Goal: Check status: Check status

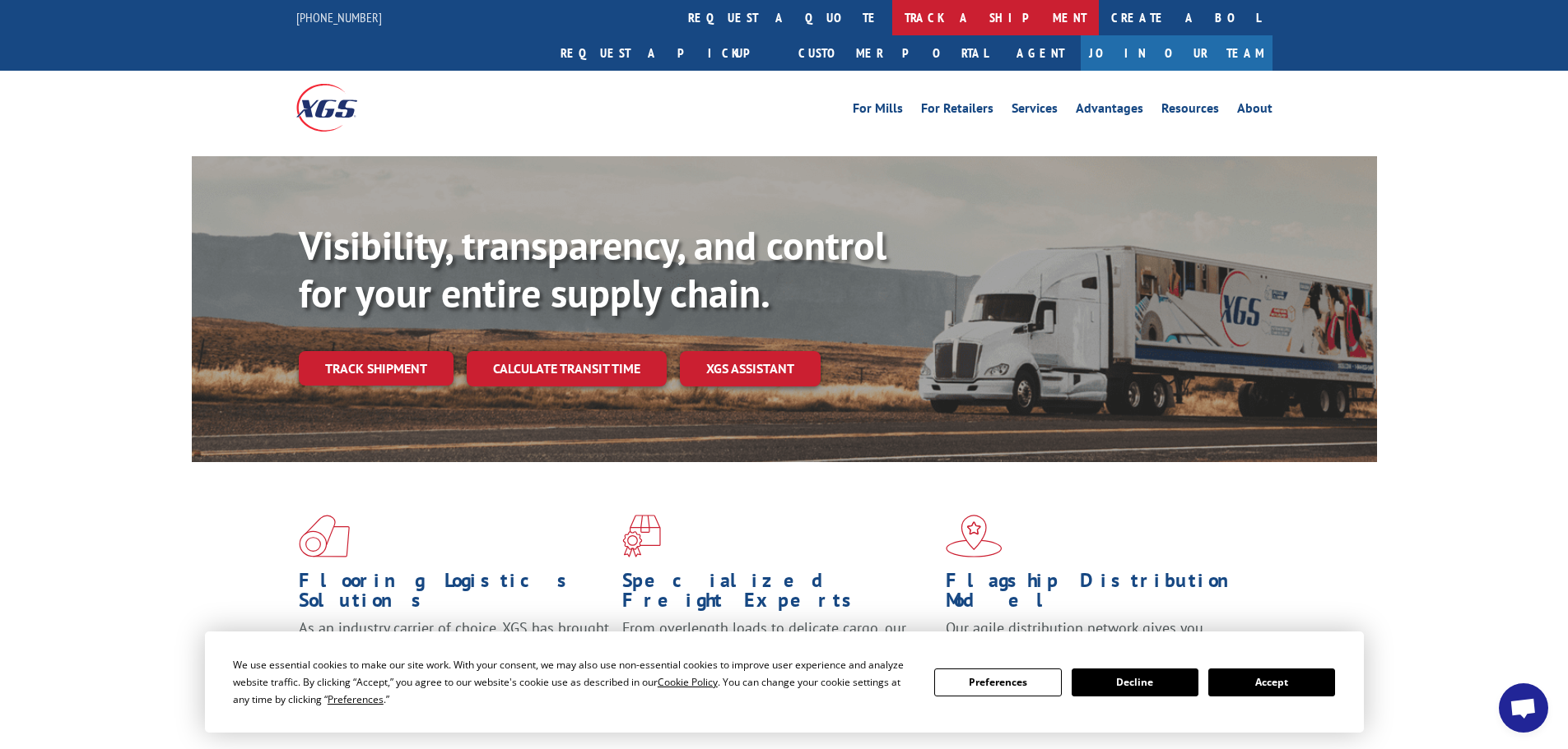
click at [892, 16] on link "track a shipment" at bounding box center [995, 17] width 207 height 35
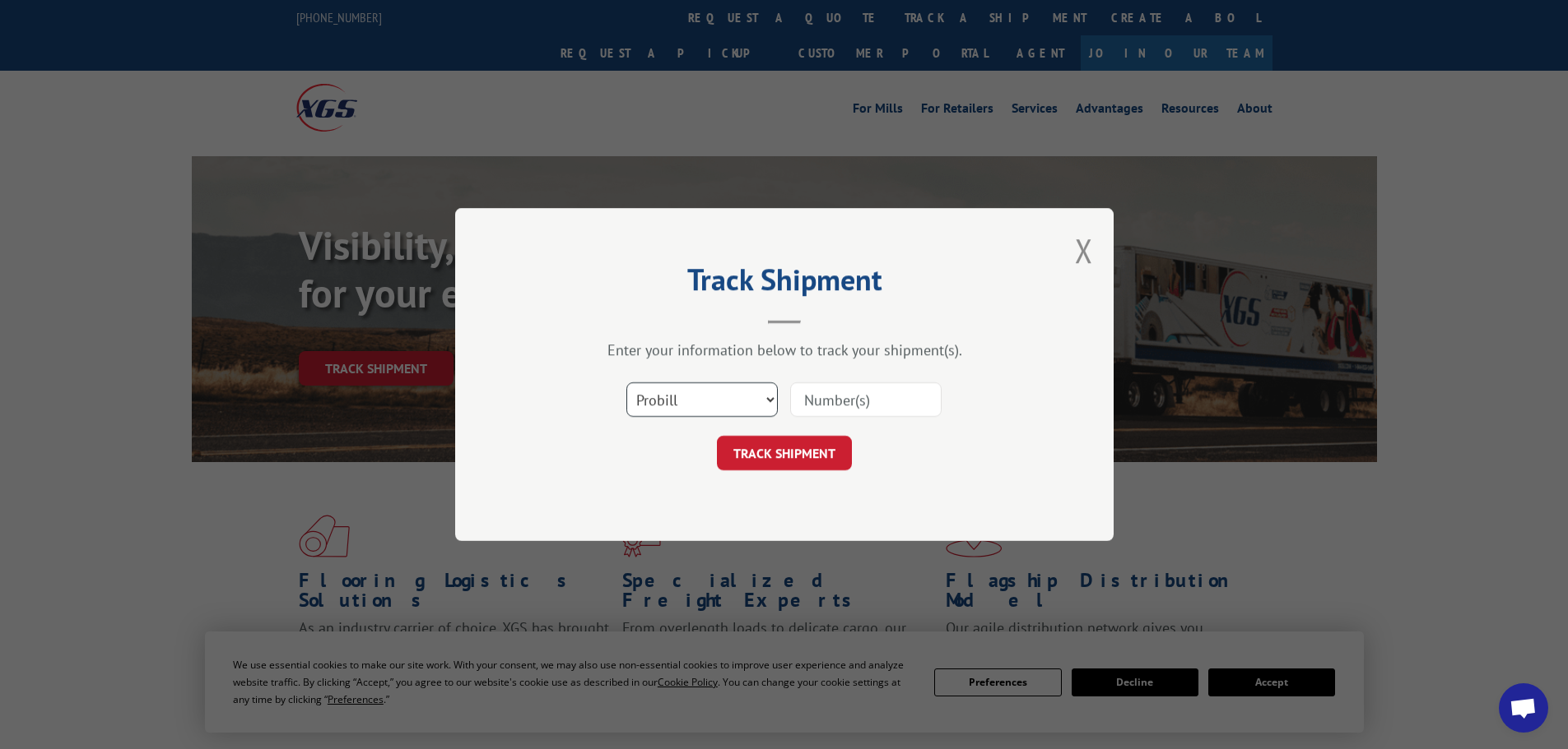
click at [675, 391] on select "Select category... Probill BOL PO" at bounding box center [702, 400] width 151 height 34
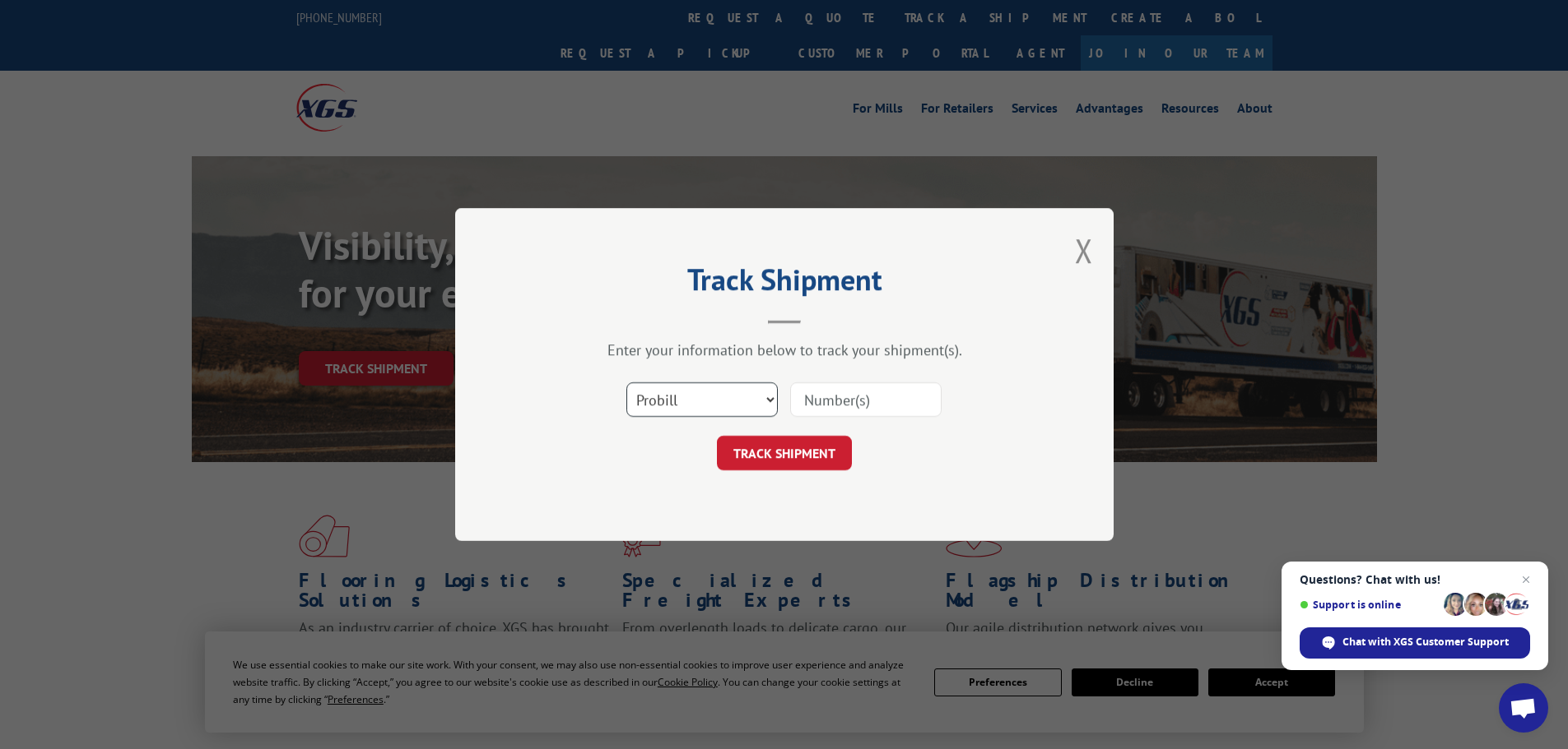
select select "bol"
click at [626, 383] on select "Select category... Probill BOL PO" at bounding box center [702, 400] width 151 height 34
paste input "5624135"
type input "5624135"
click at [833, 453] on button "TRACK SHIPMENT" at bounding box center [784, 453] width 135 height 34
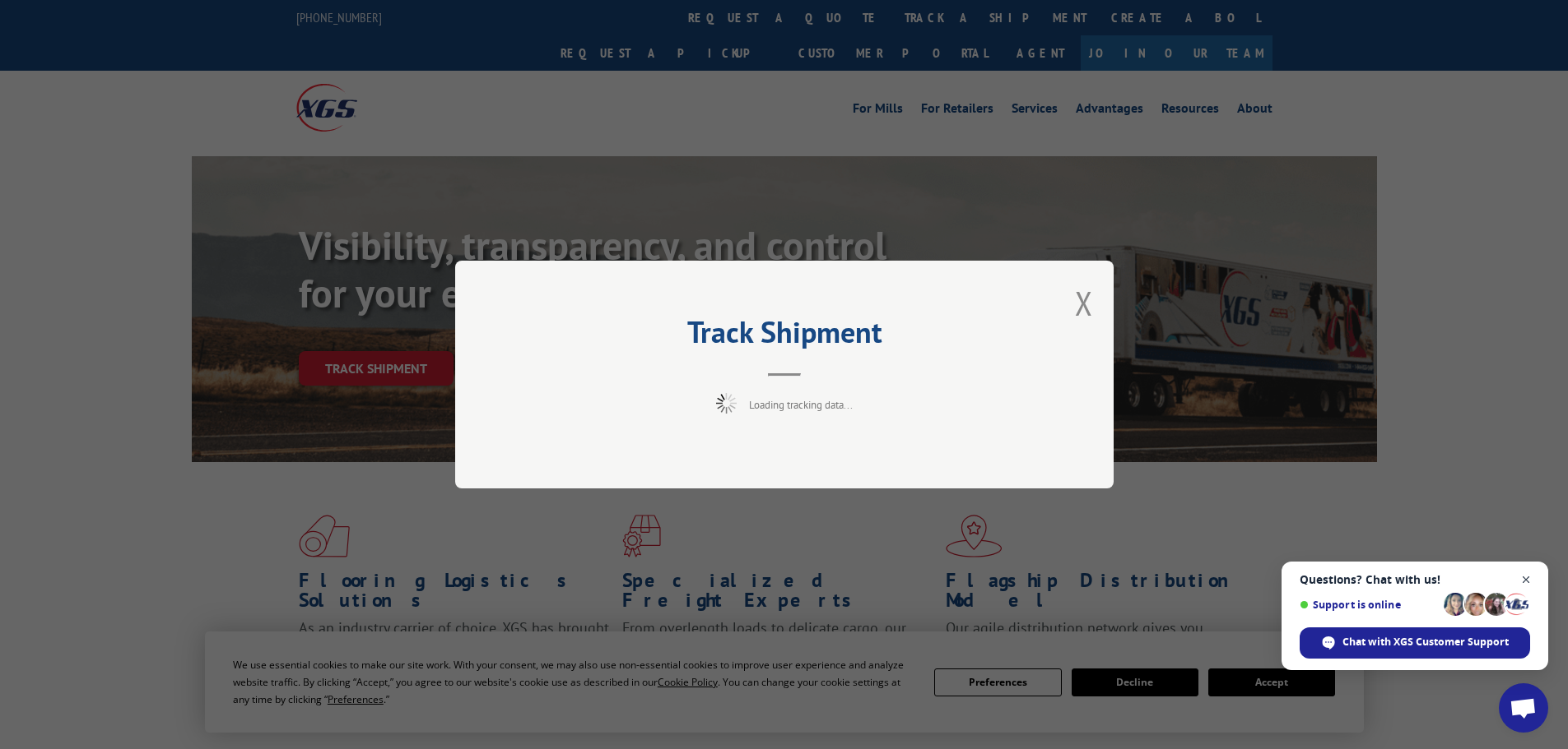
click at [1526, 582] on span "Close chat" at bounding box center [1526, 580] width 21 height 20
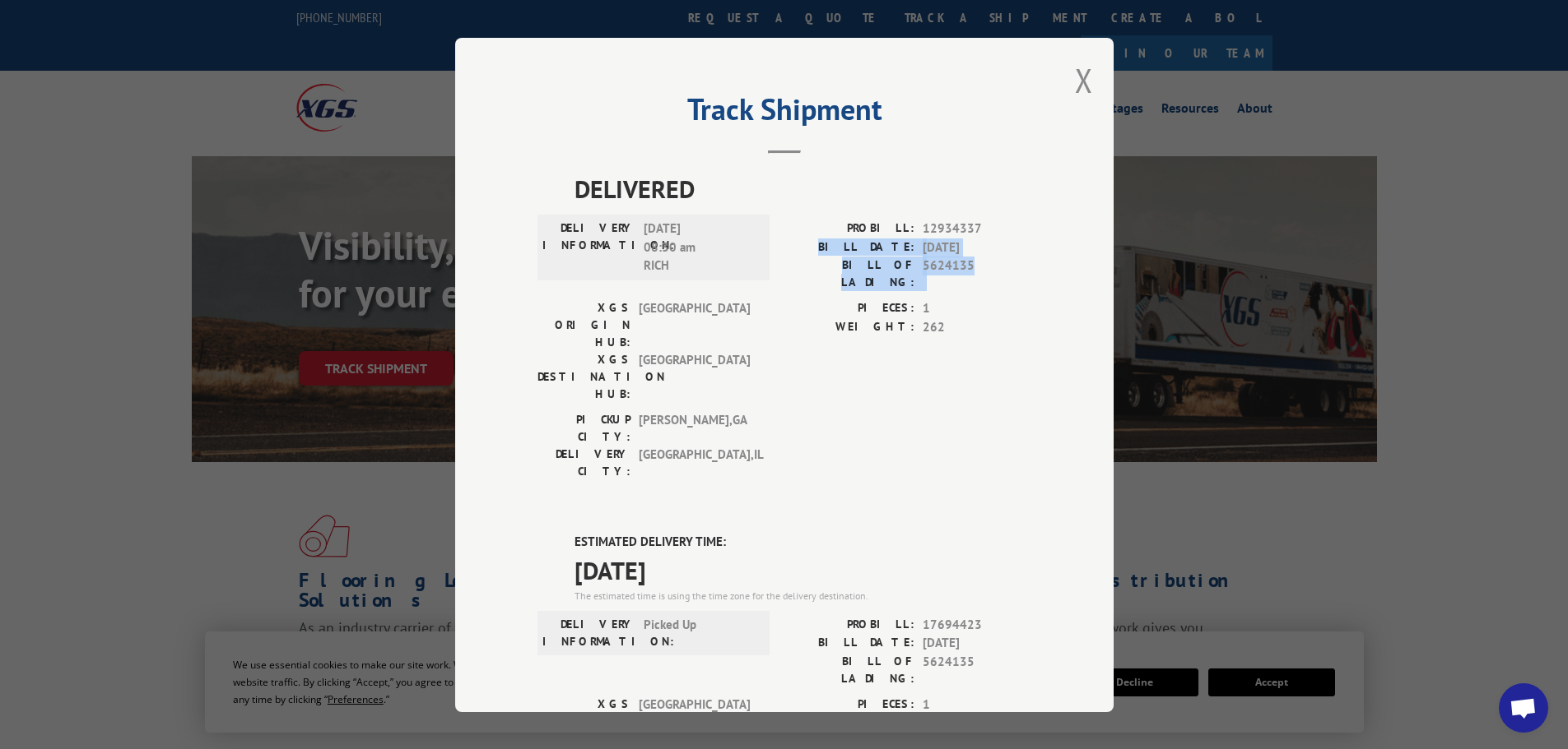
drag, startPoint x: 1119, startPoint y: 223, endPoint x: 1136, endPoint y: 281, distance: 60.4
click at [1136, 281] on div "Track Shipment DELIVERED DELIVERY INFORMATION: [DATE] 08:30 am RICH PROBILL: 12…" at bounding box center [784, 374] width 1568 height 749
click at [1078, 296] on div "Track Shipment DELIVERED DELIVERY INFORMATION: [DATE] 08:30 am RICH PROBILL: 12…" at bounding box center [784, 375] width 658 height 675
click at [1079, 83] on button "Close modal" at bounding box center [1084, 79] width 18 height 44
